Goal: Task Accomplishment & Management: Manage account settings

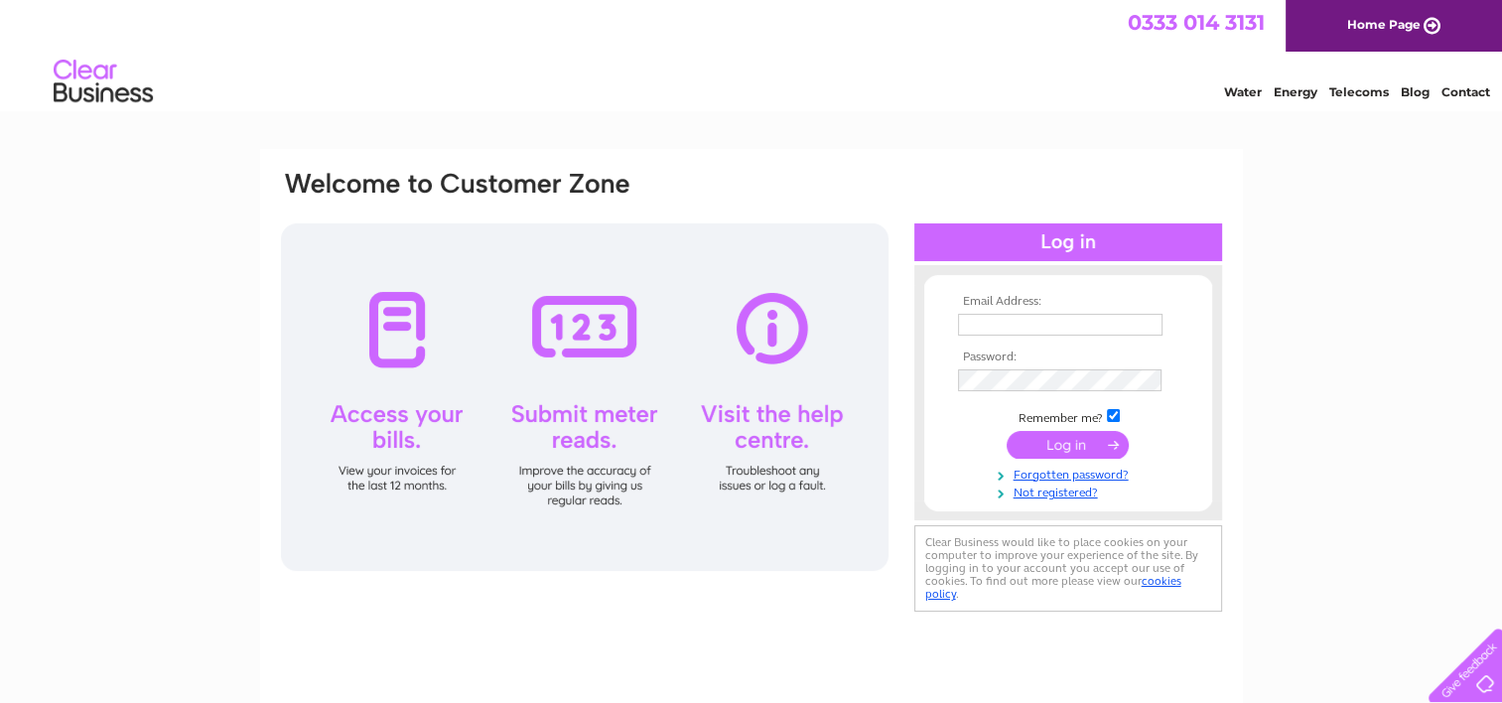
type input "hector@leisuretvrights.com"
drag, startPoint x: 1394, startPoint y: 242, endPoint x: 1336, endPoint y: 256, distance: 59.2
click at [806, 243] on div "Email Address: hector@leisuretvrights.com Password:" at bounding box center [751, 597] width 1502 height 896
click at [806, 453] on input "submit" at bounding box center [1068, 445] width 122 height 28
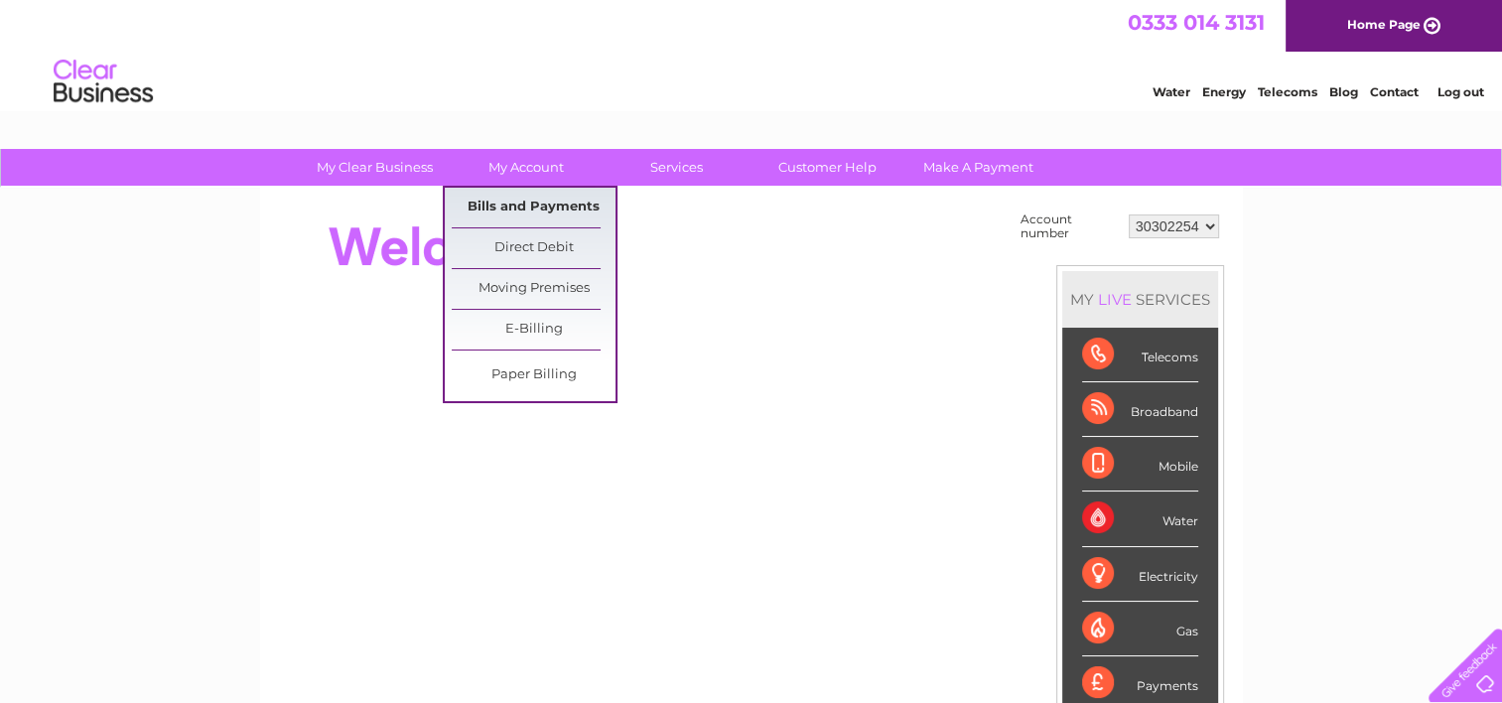
click at [525, 195] on link "Bills and Payments" at bounding box center [534, 208] width 164 height 40
click at [524, 201] on link "Bills and Payments" at bounding box center [534, 208] width 164 height 40
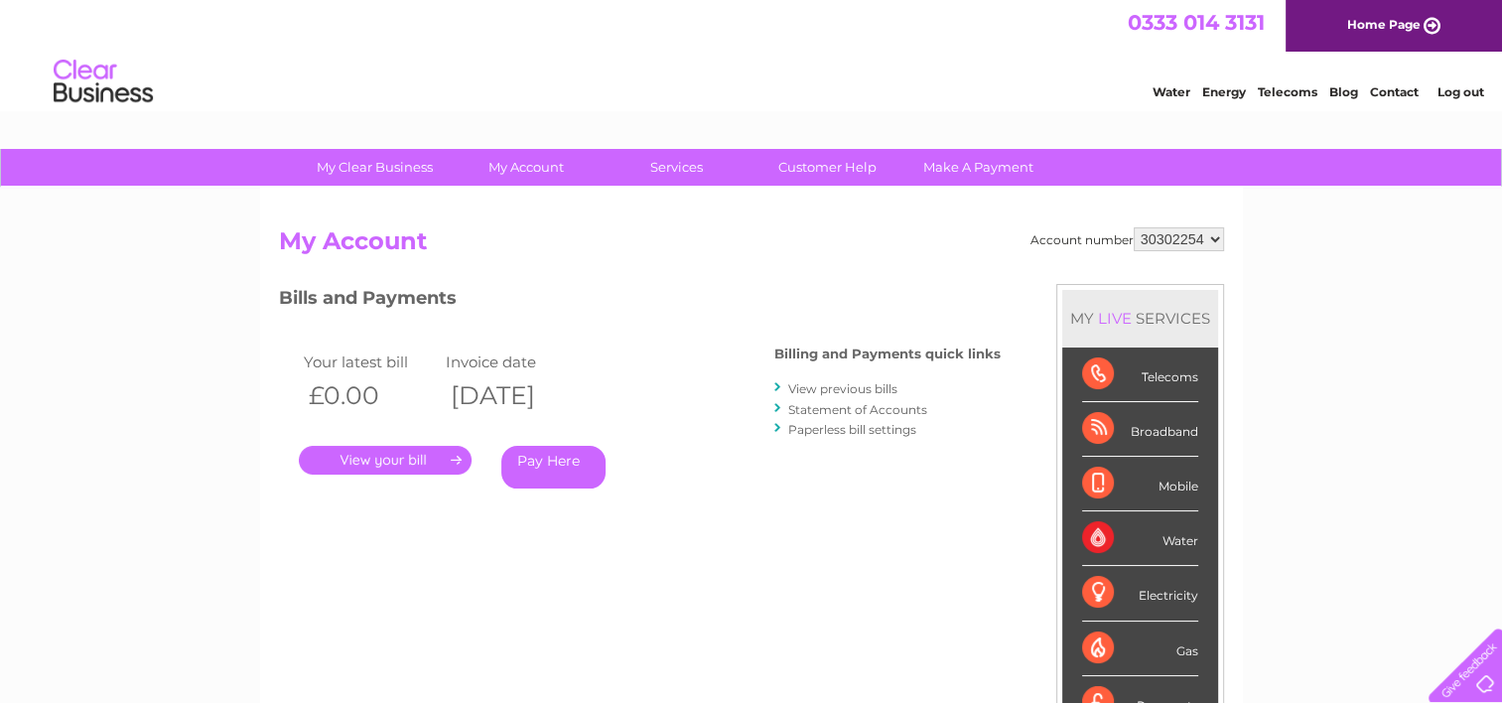
click at [806, 385] on link "View previous bills" at bounding box center [842, 388] width 109 height 15
